Goal: Task Accomplishment & Management: Use online tool/utility

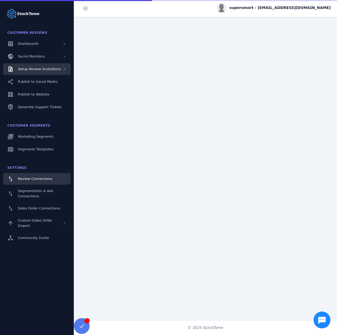
click at [52, 74] on div "Setup Review Invitations" at bounding box center [37, 69] width 68 height 12
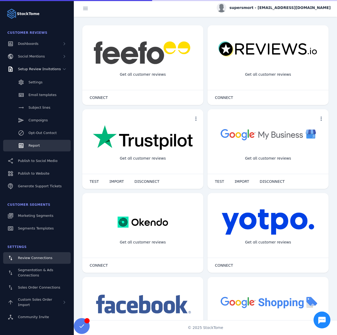
click at [42, 144] on link "Report" at bounding box center [37, 146] width 68 height 12
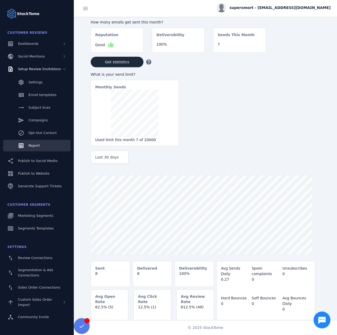
click at [110, 159] on span "Last 30 days" at bounding box center [107, 157] width 24 height 6
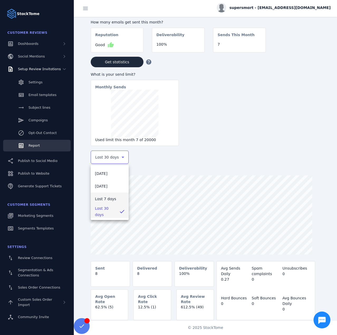
click at [110, 199] on span "Last 7 days" at bounding box center [105, 199] width 21 height 6
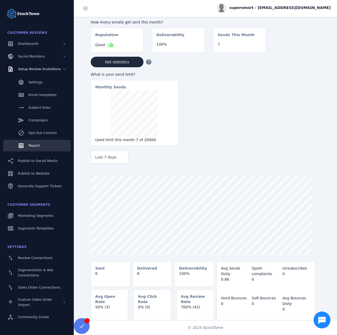
click at [290, 8] on span "supersmart - cs_supersmart@stacktome.com" at bounding box center [280, 8] width 101 height 6
click at [308, 48] on span "Sign out" at bounding box center [314, 51] width 15 height 6
